Goal: Information Seeking & Learning: Learn about a topic

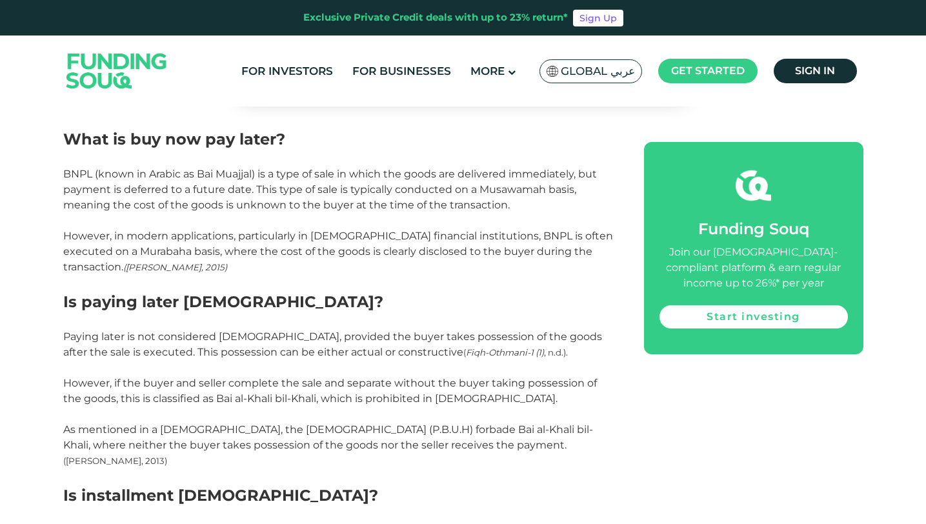
scroll to position [870, 0]
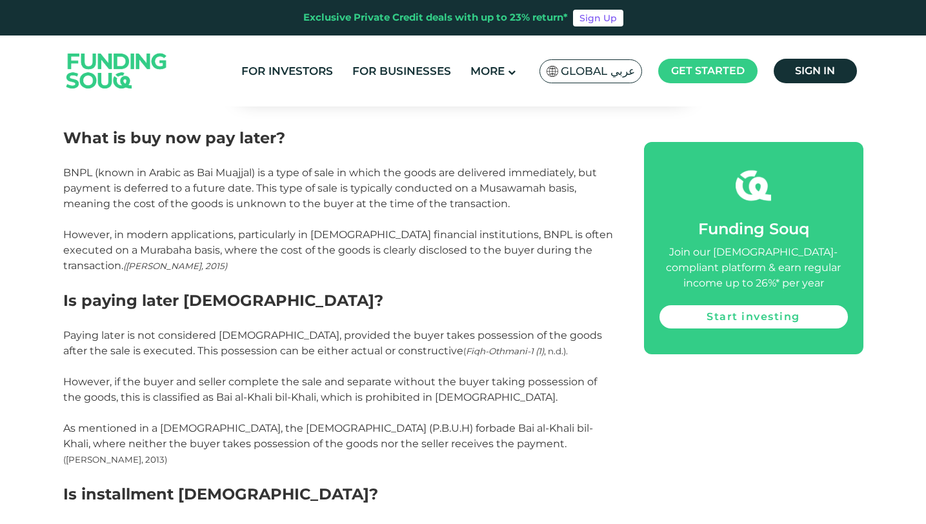
click at [358, 424] on span "As mentioned in a [DEMOGRAPHIC_DATA], the [DEMOGRAPHIC_DATA] (P.B.U.H) forbade …" at bounding box center [328, 436] width 530 height 28
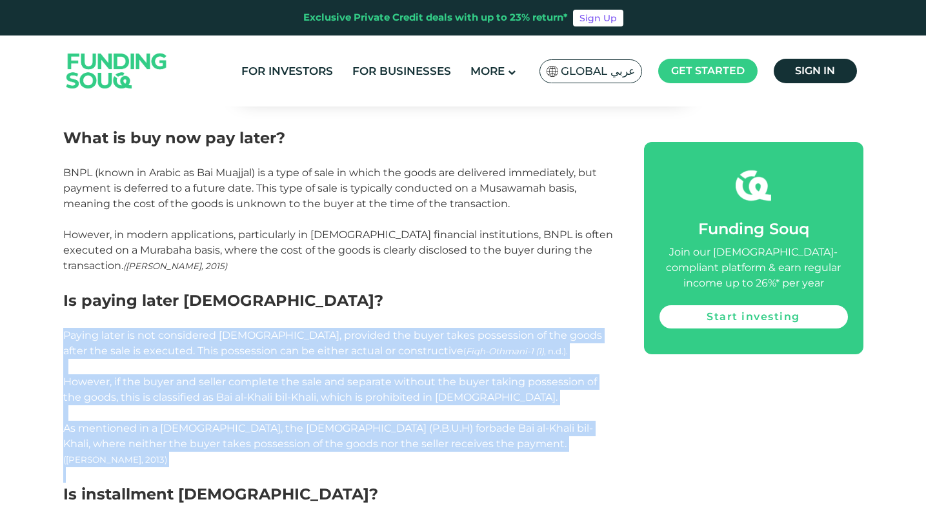
drag, startPoint x: 65, startPoint y: 336, endPoint x: 539, endPoint y: 456, distance: 489.4
copy div "Paying later is not considered haram, provided the buyer takes possession of th…"
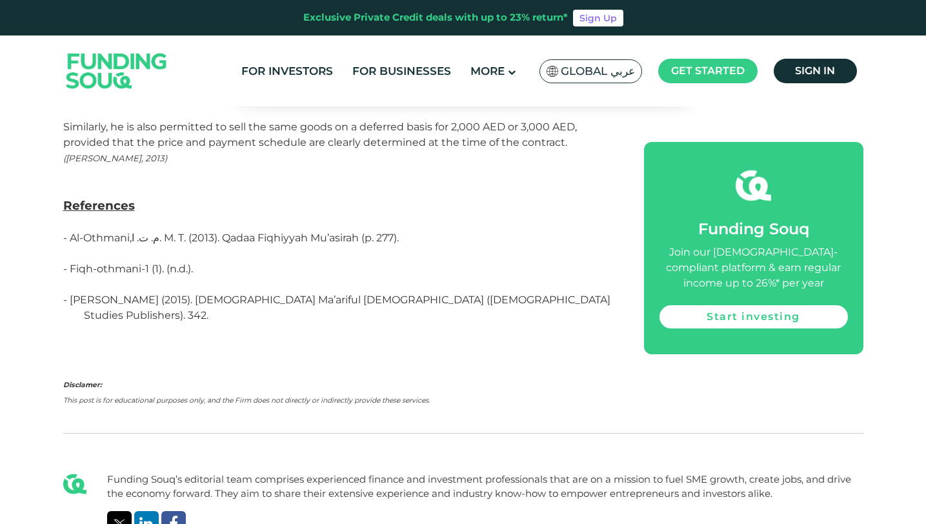
scroll to position [2630, 0]
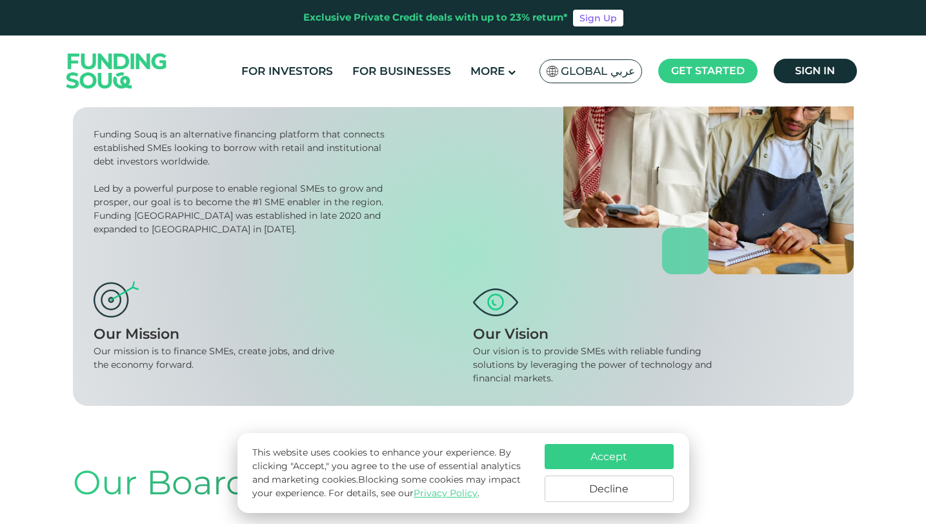
scroll to position [183, 0]
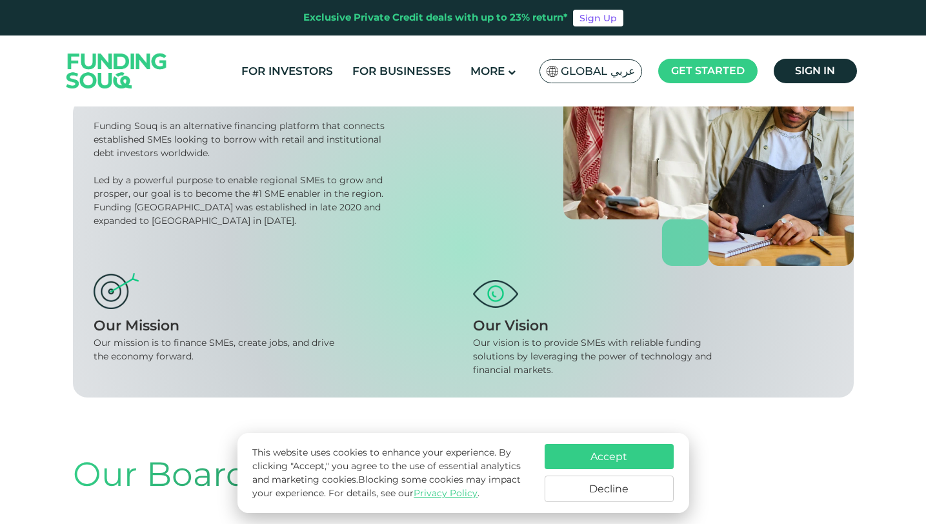
click at [569, 494] on button "Decline" at bounding box center [609, 489] width 129 height 26
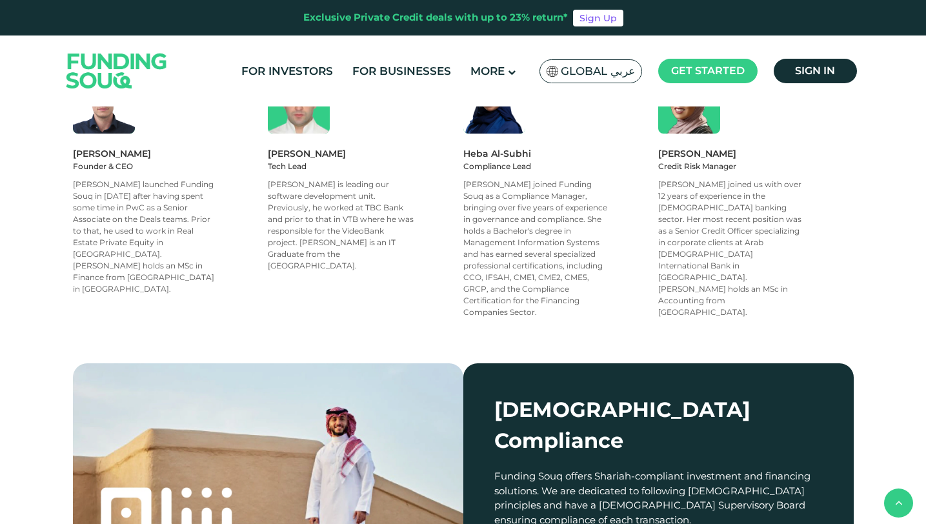
scroll to position [1376, 0]
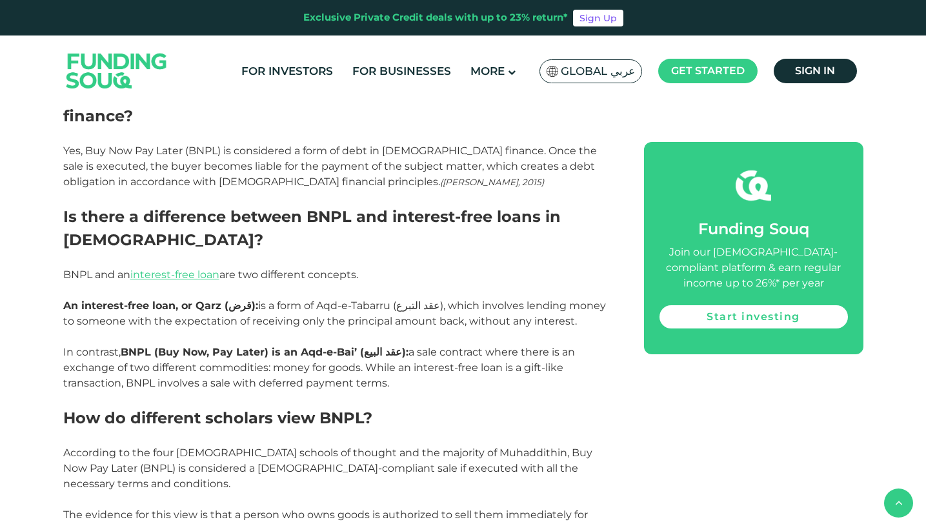
scroll to position [2105, 0]
